Goal: Transaction & Acquisition: Download file/media

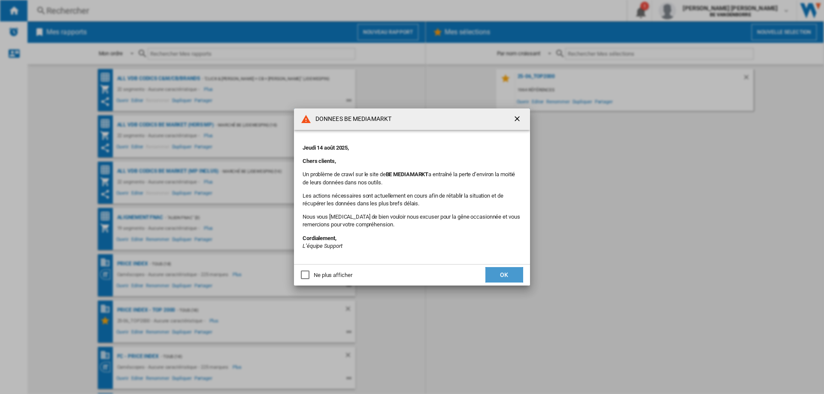
click at [505, 271] on button "OK" at bounding box center [504, 274] width 38 height 15
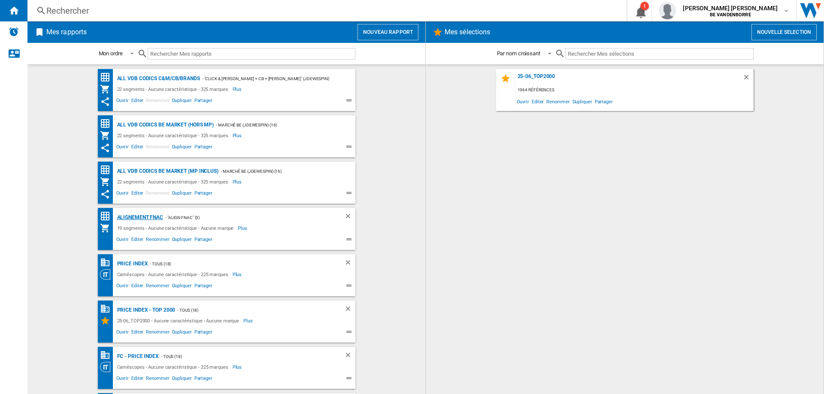
click at [135, 216] on div "Alignement Fnac" at bounding box center [139, 217] width 48 height 11
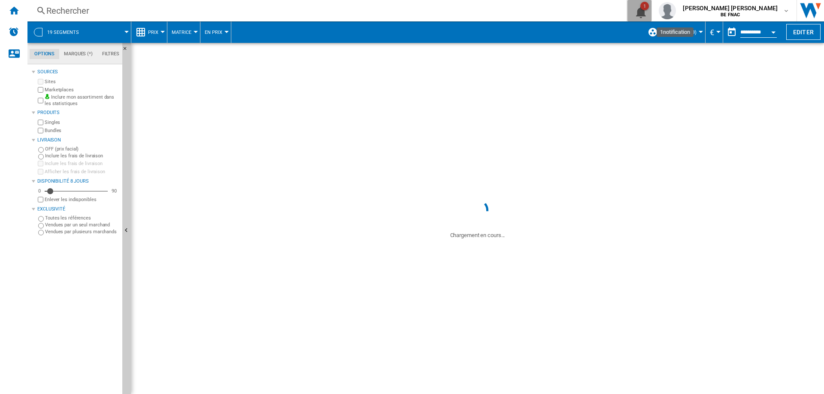
click at [651, 16] on button "1" at bounding box center [639, 10] width 24 height 21
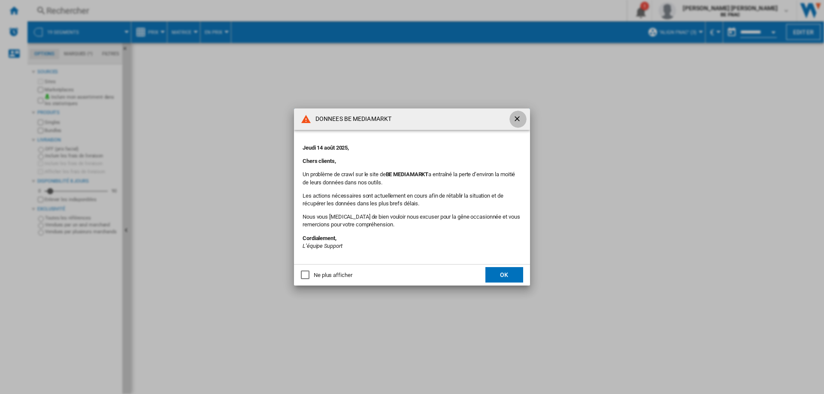
click at [516, 121] on ng-md-icon "getI18NText('BUTTONS.CLOSE_DIALOG')" at bounding box center [518, 120] width 10 height 10
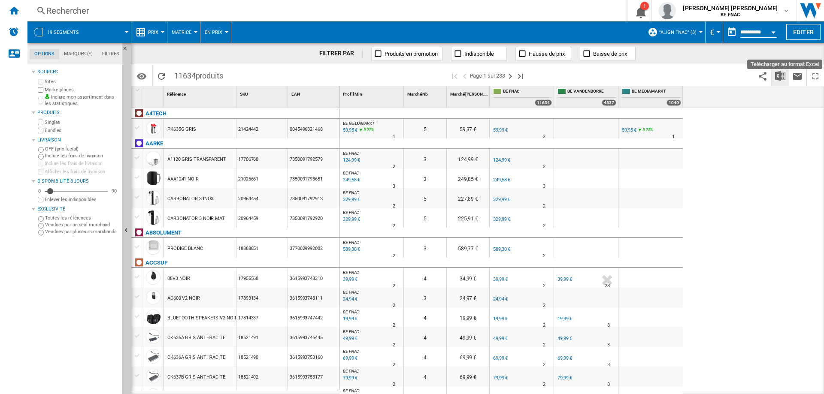
click at [782, 74] on img "Télécharger au format Excel" at bounding box center [780, 76] width 10 height 10
click at [756, 34] on input "**********" at bounding box center [758, 34] width 36 height 8
click at [771, 32] on button "Open calendar" at bounding box center [773, 30] width 15 height 15
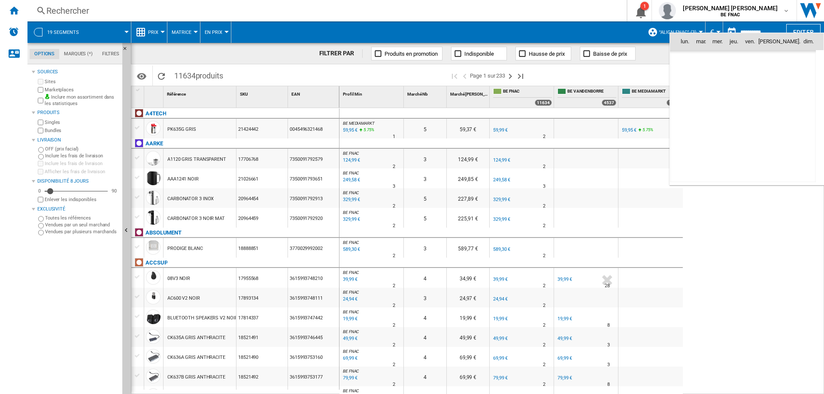
scroll to position [4094, 0]
click at [723, 99] on span "13" at bounding box center [723, 97] width 17 height 17
type input "**********"
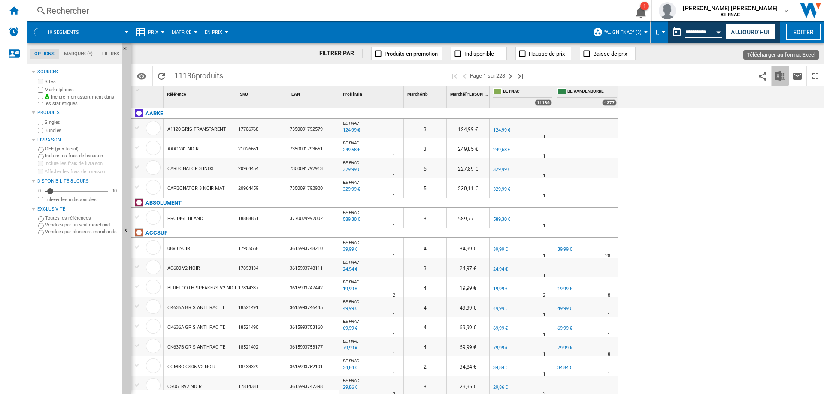
click at [782, 76] on img "Télécharger au format Excel" at bounding box center [780, 76] width 10 height 10
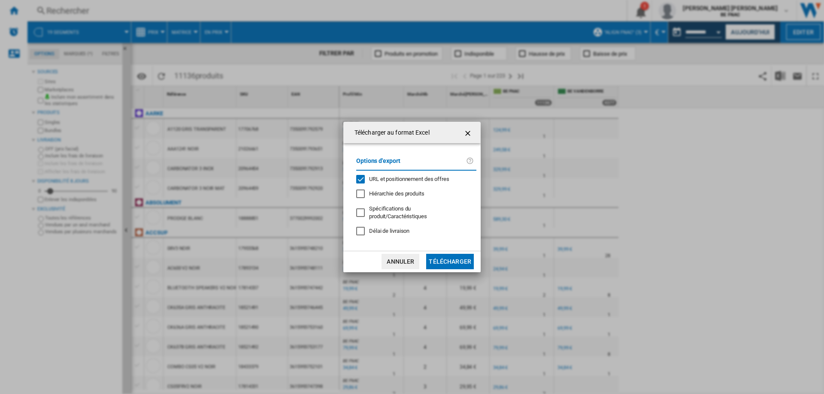
click at [377, 180] on span "URL et positionnement des offres" at bounding box center [409, 179] width 80 height 6
click at [382, 223] on div "Options d'export URL et positionnement des offres Hiérarchie des produits Spéci…" at bounding box center [416, 197] width 129 height 90
click at [384, 228] on span "Délai de livraison" at bounding box center [389, 231] width 40 height 6
click at [442, 256] on button "Télécharger" at bounding box center [450, 261] width 48 height 15
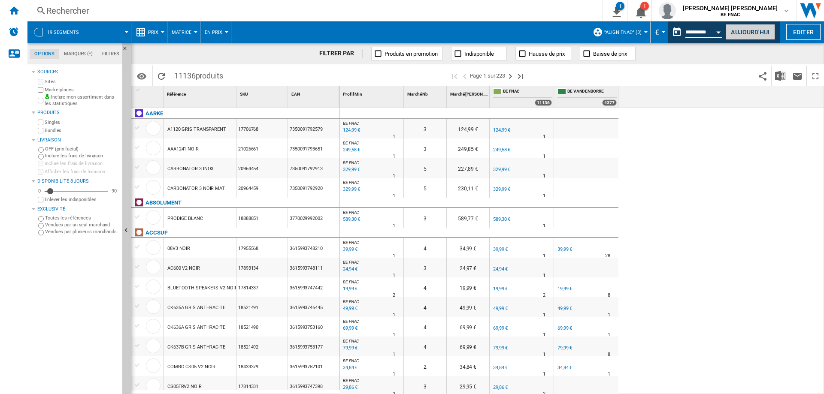
click at [747, 29] on button "Aujourd'hui" at bounding box center [750, 32] width 50 height 16
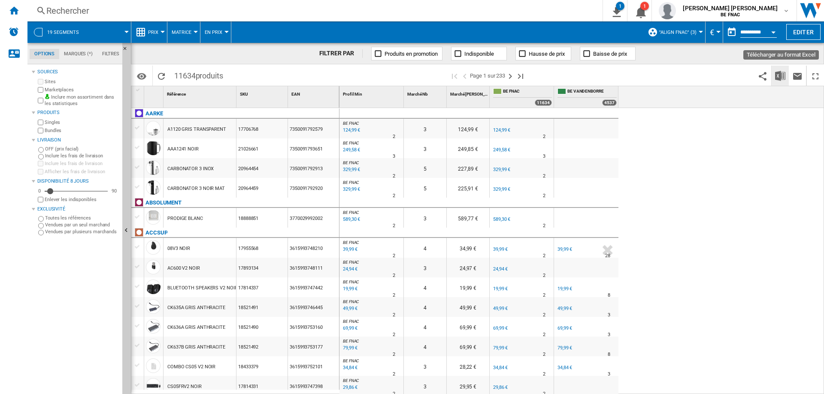
click at [785, 76] on button "Télécharger au format Excel" at bounding box center [780, 76] width 17 height 20
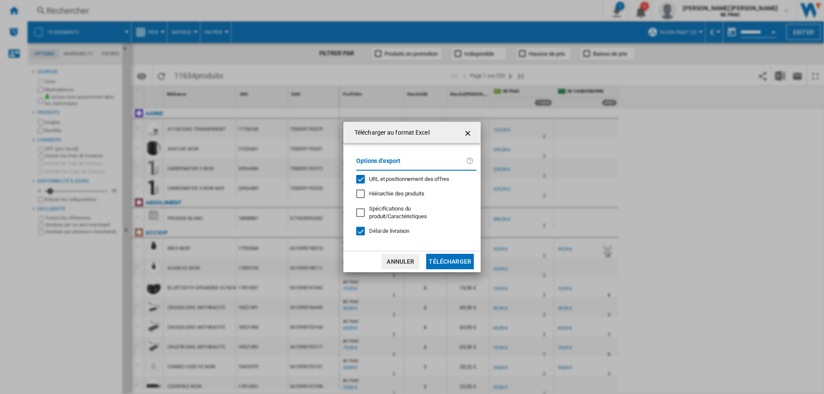
click at [389, 182] on span "URL et positionnement des offres" at bounding box center [409, 179] width 80 height 6
click at [450, 257] on button "Télécharger" at bounding box center [450, 261] width 48 height 15
